Goal: Find specific page/section

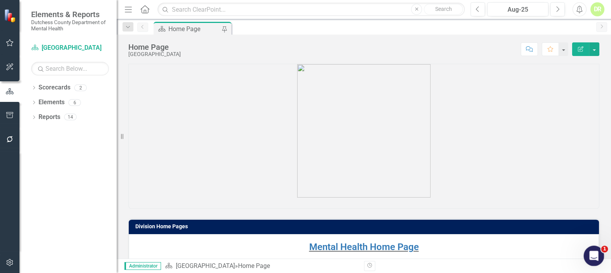
click at [591, 251] on icon "Open Intercom Messenger" at bounding box center [593, 255] width 13 height 13
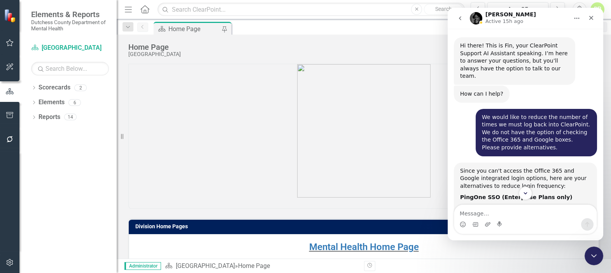
click at [575, 19] on icon "Home" at bounding box center [577, 18] width 6 height 6
click at [486, 67] on div "Hi there! This is Fin, your ClearPoint Support AI Assistant speaking. I’m here …" at bounding box center [514, 61] width 109 height 38
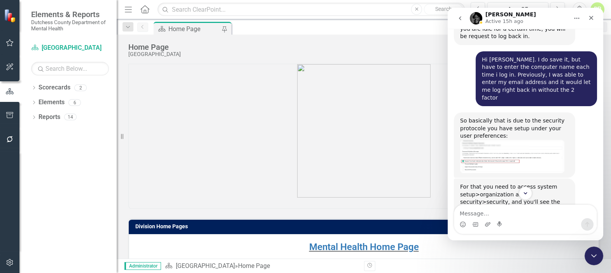
scroll to position [986, 0]
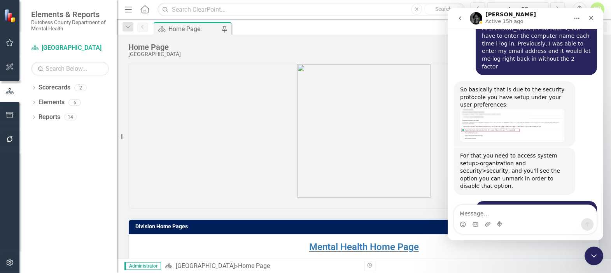
click at [454, 201] on div "Will that have any adverse effects on the rest of the system? [PERSON_NAME] • 1…" at bounding box center [525, 216] width 143 height 31
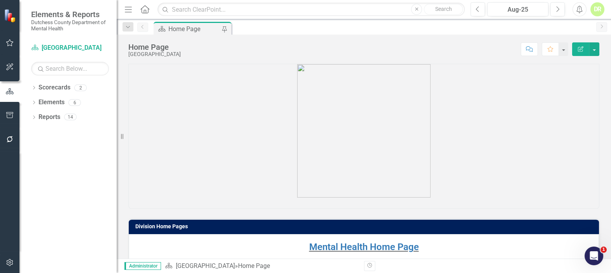
scroll to position [978, 0]
click at [346, 246] on link "Mental Health Home Page" at bounding box center [364, 247] width 110 height 11
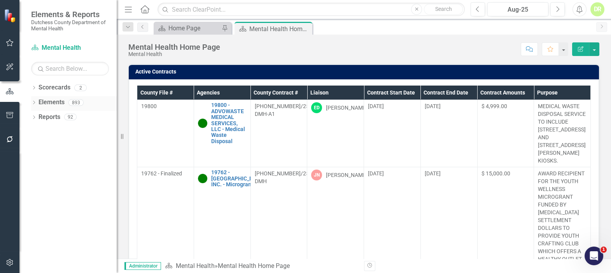
click at [52, 101] on link "Elements" at bounding box center [52, 102] width 26 height 9
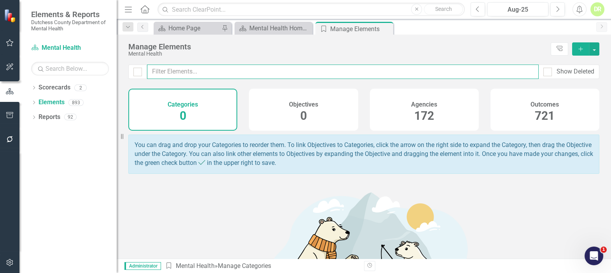
click at [202, 68] on input "text" at bounding box center [343, 72] width 392 height 14
type input "20350"
drag, startPoint x: 193, startPoint y: 70, endPoint x: 135, endPoint y: 75, distance: 58.2
click at [135, 75] on div "20350 Show Deleted" at bounding box center [363, 72] width 471 height 14
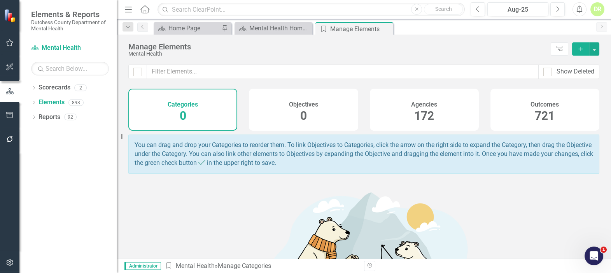
click at [423, 105] on h4 "Agencies" at bounding box center [424, 104] width 26 height 7
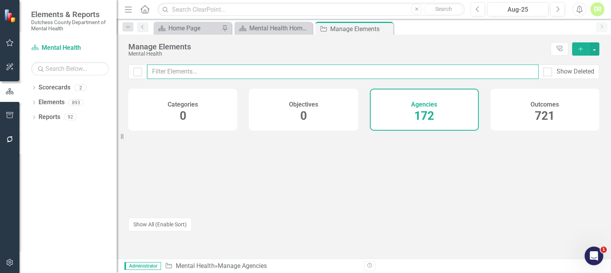
click at [160, 70] on input "text" at bounding box center [343, 72] width 392 height 14
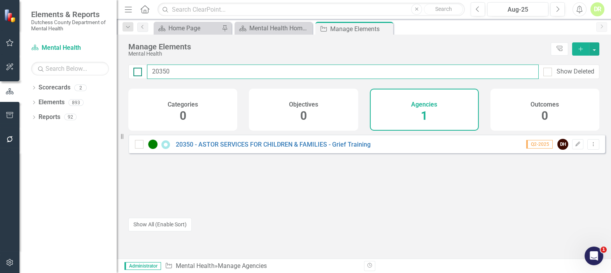
type input "20350"
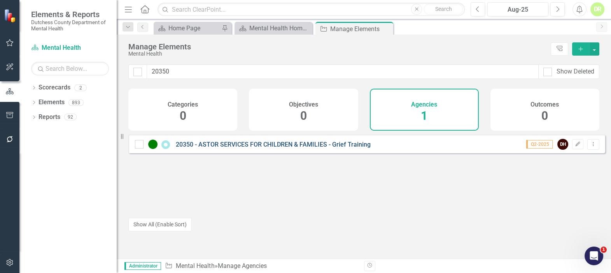
click at [210, 148] on link "20350 - ASTOR SERVICES FOR CHILDREN & FAMILIES - Grief Training" at bounding box center [273, 144] width 195 height 7
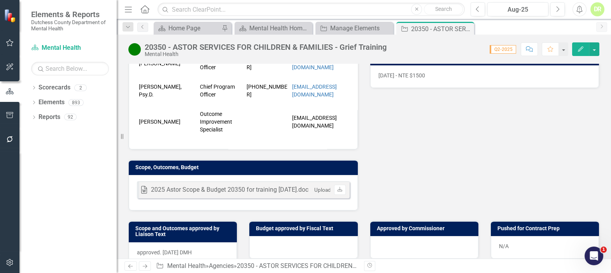
scroll to position [283, 0]
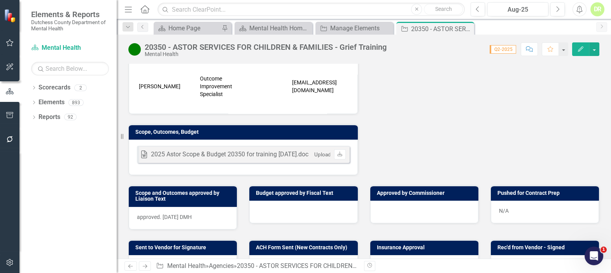
click at [527, 51] on icon "Comment" at bounding box center [529, 48] width 7 height 5
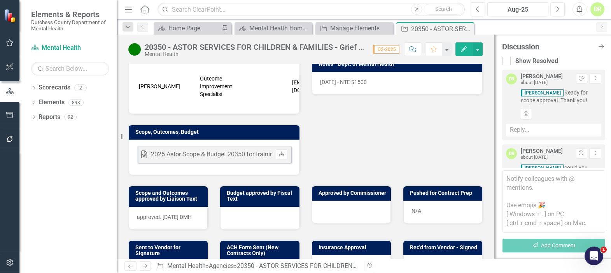
scroll to position [290, 0]
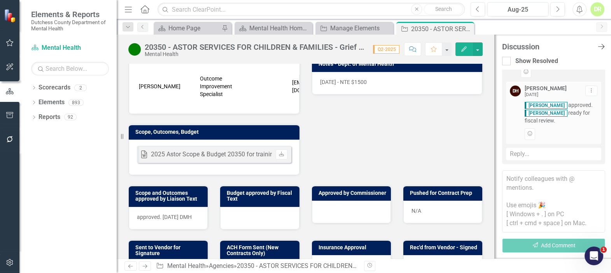
click at [601, 45] on icon "Close Discussion Bar" at bounding box center [602, 46] width 10 height 7
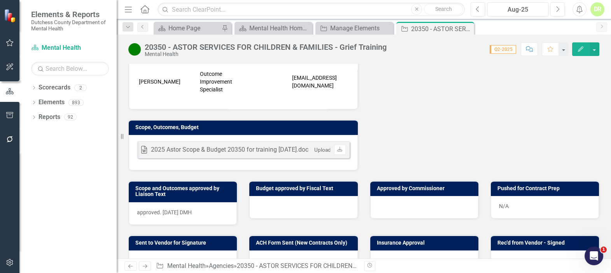
scroll to position [283, 0]
